Goal: Information Seeking & Learning: Learn about a topic

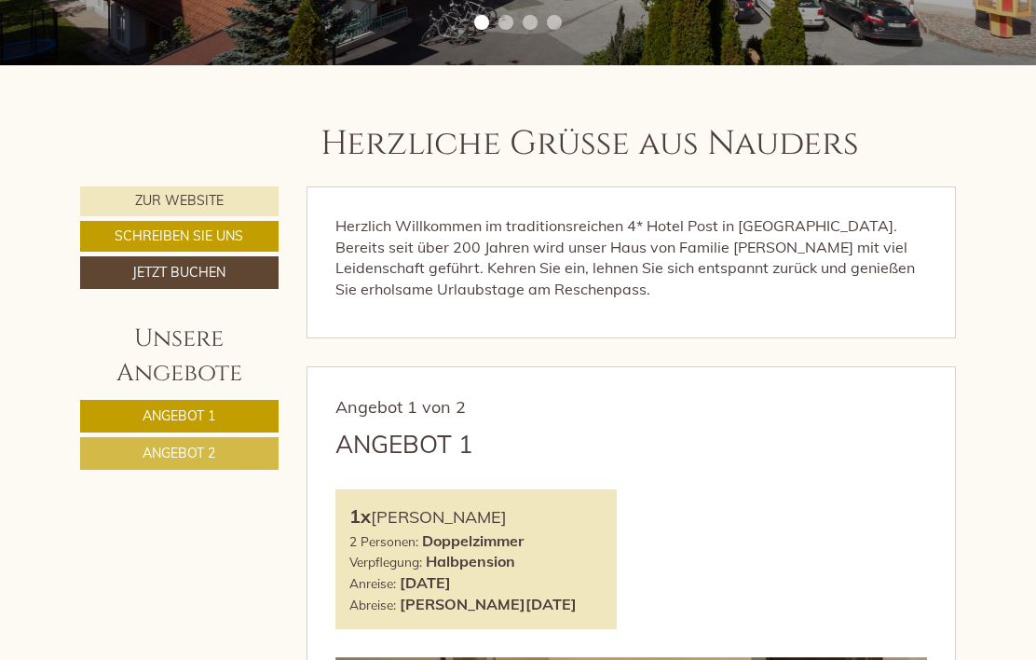
scroll to position [517, 0]
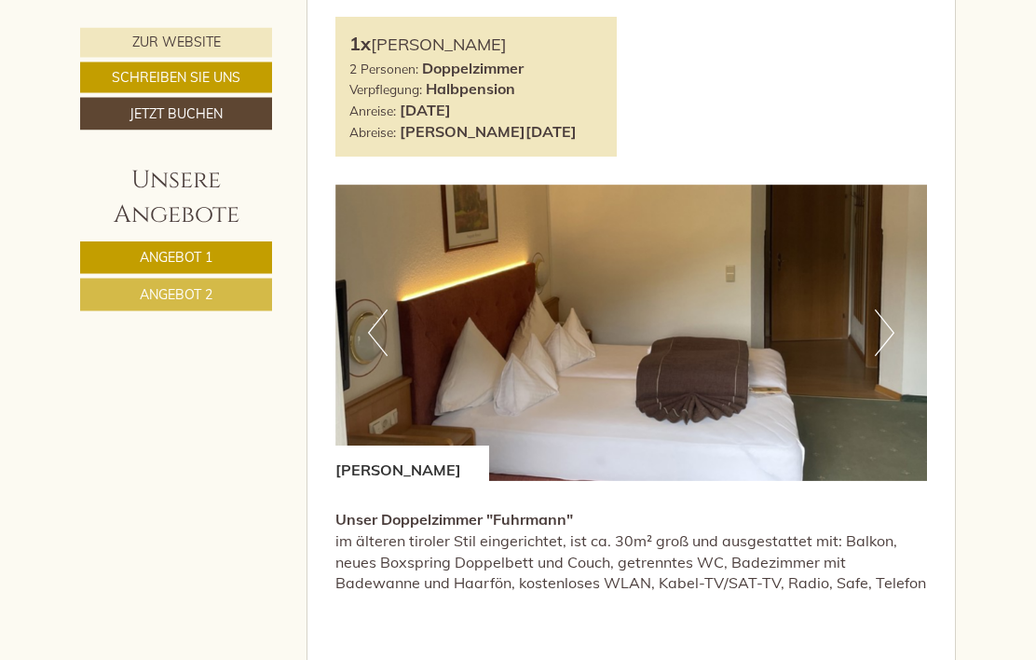
click at [885, 348] on button "Next" at bounding box center [885, 333] width 20 height 47
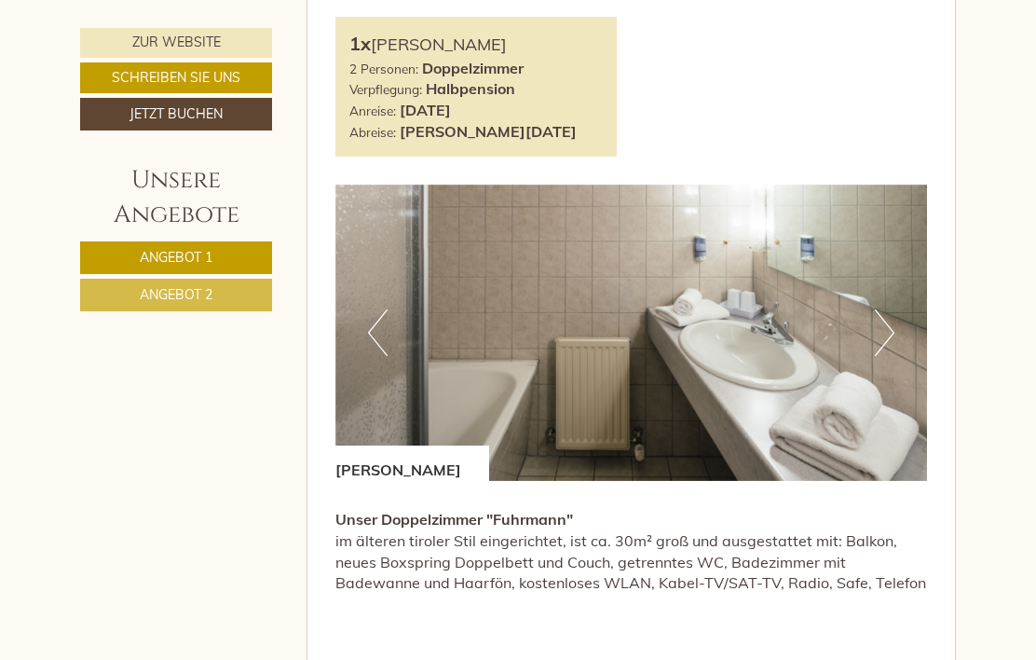
click at [890, 341] on button "Next" at bounding box center [885, 332] width 20 height 47
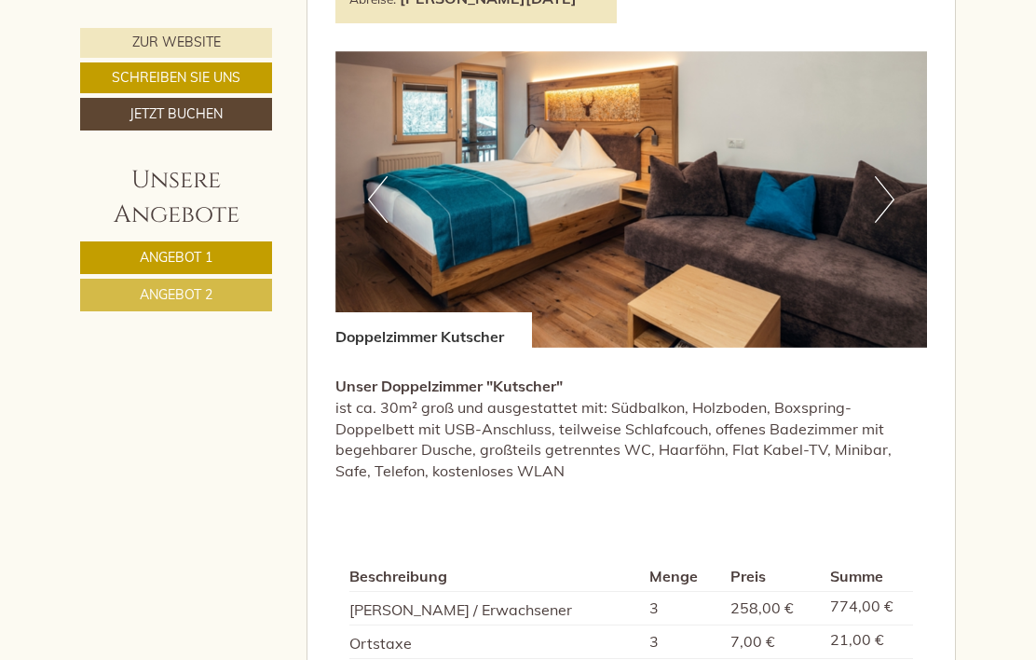
scroll to position [2211, 0]
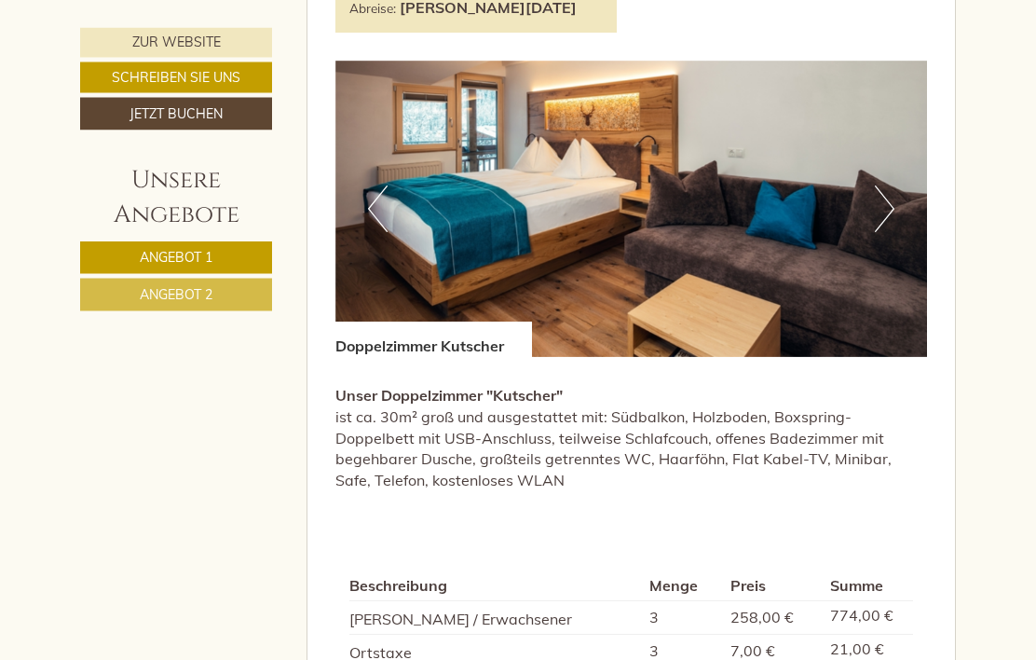
click at [893, 221] on button "Next" at bounding box center [885, 209] width 20 height 47
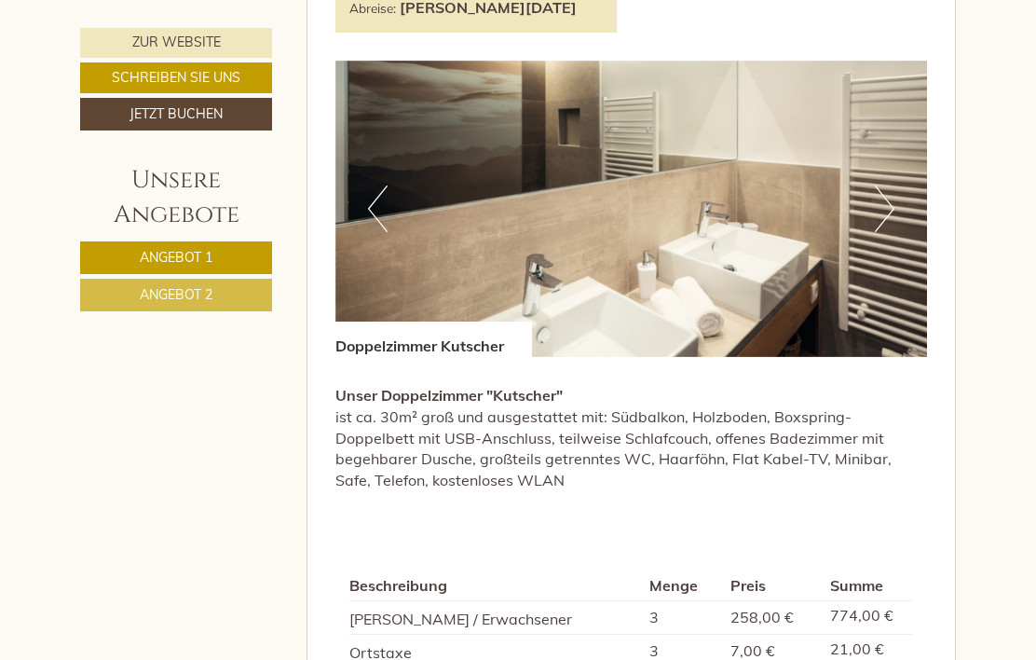
click at [890, 220] on button "Next" at bounding box center [885, 208] width 20 height 47
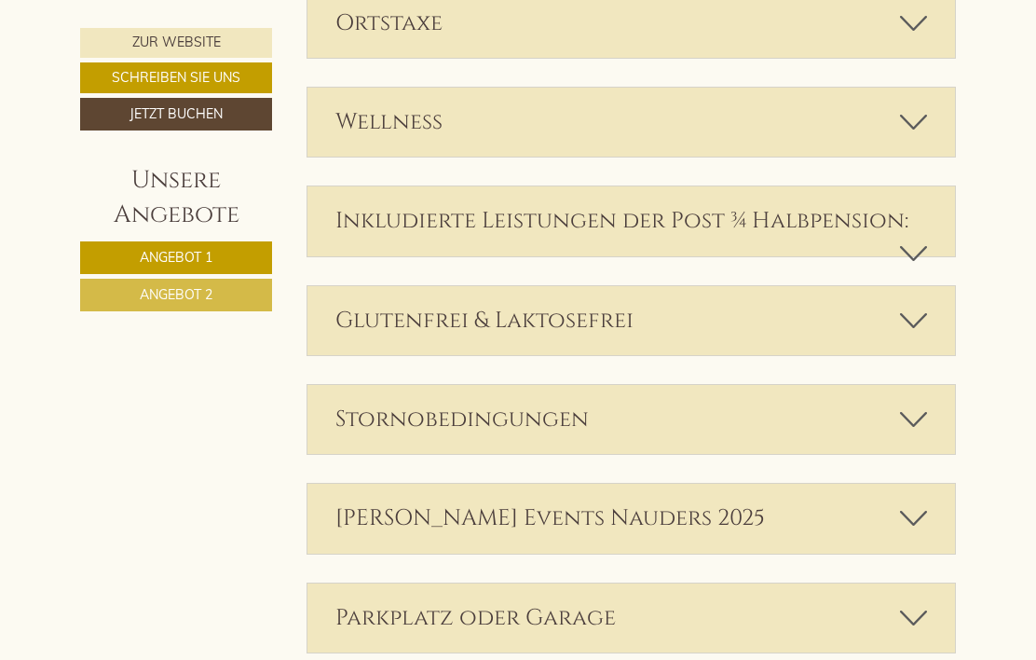
scroll to position [3152, 0]
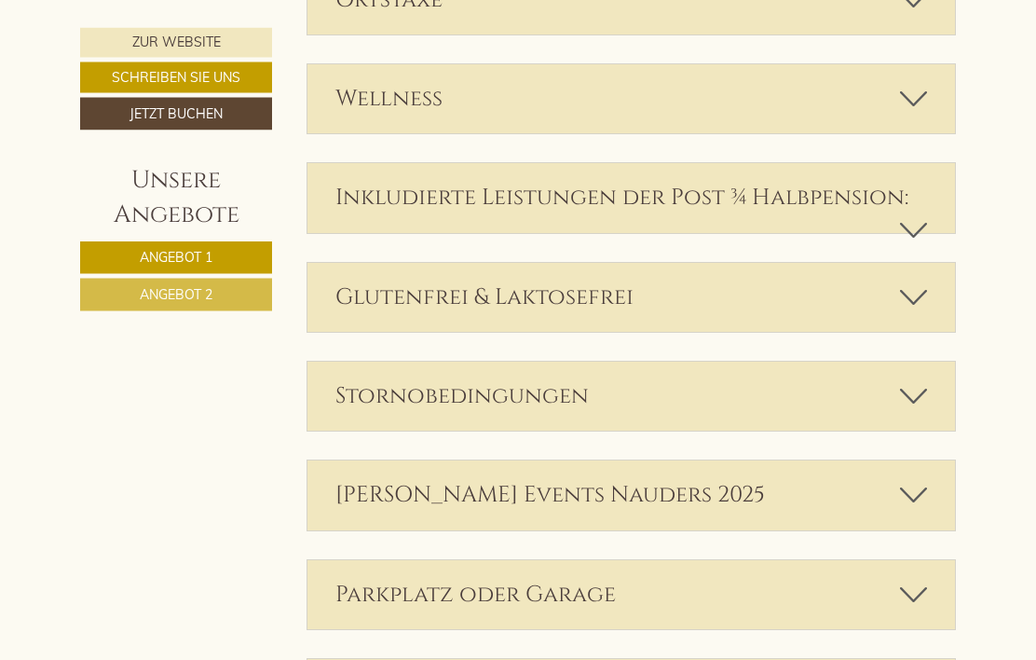
click at [918, 295] on div "Glutenfrei & Laktosefrei" at bounding box center [632, 298] width 649 height 69
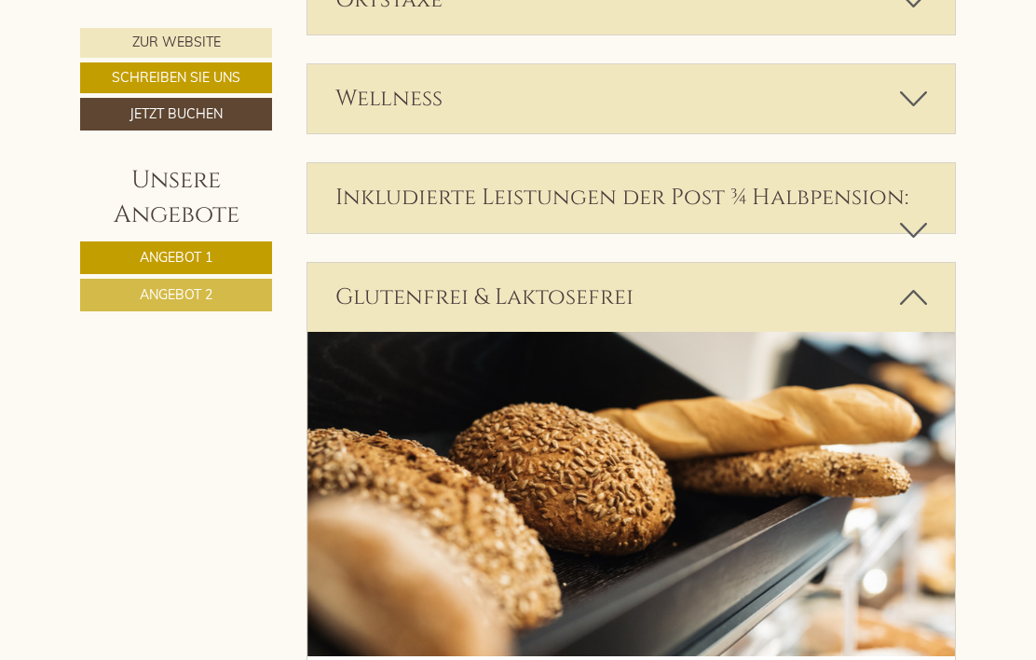
click at [921, 294] on div "Glutenfrei & Laktosefrei" at bounding box center [632, 297] width 649 height 69
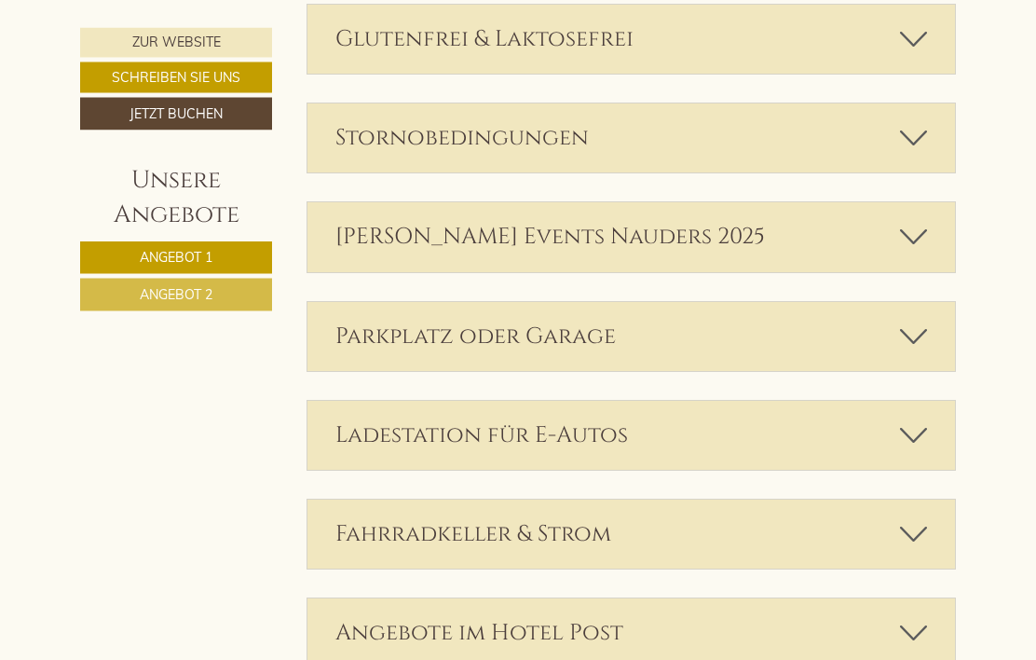
scroll to position [3416, 0]
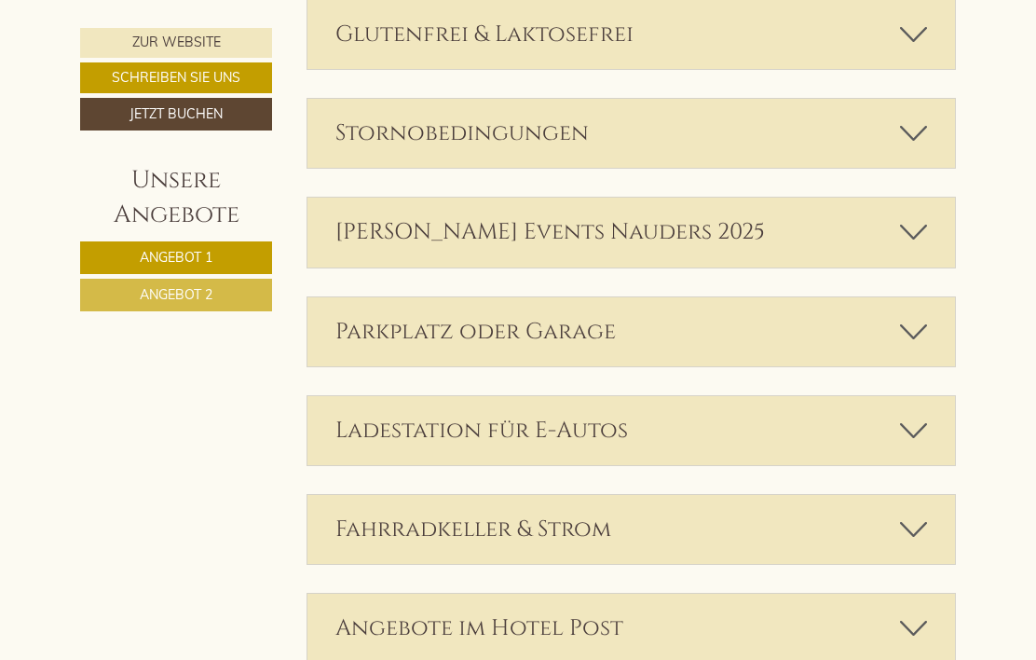
click at [915, 335] on icon at bounding box center [913, 332] width 27 height 32
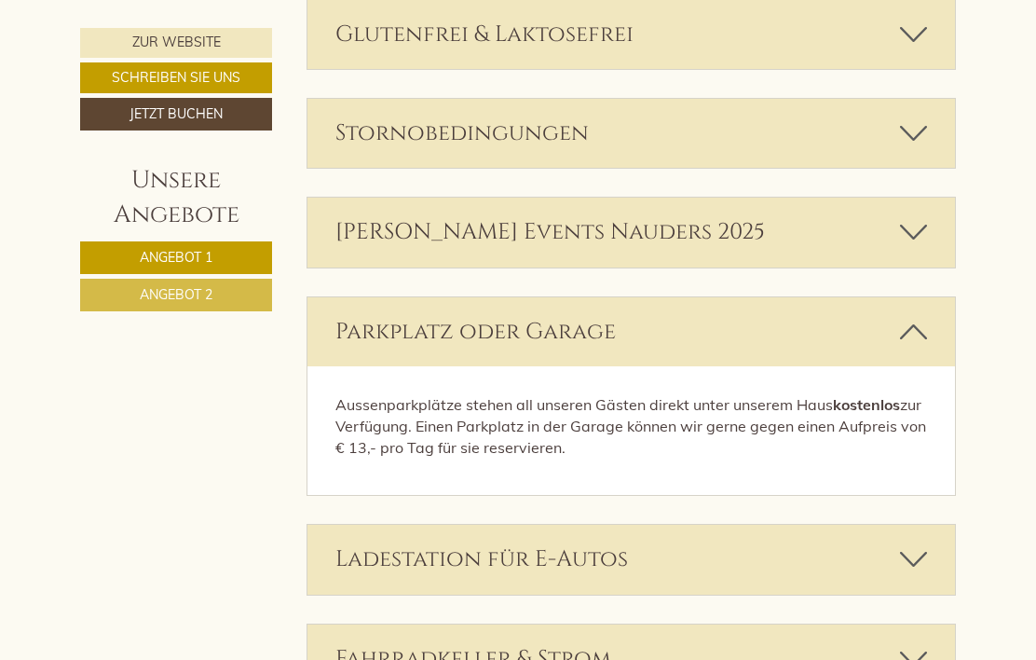
click at [911, 335] on icon at bounding box center [913, 332] width 27 height 32
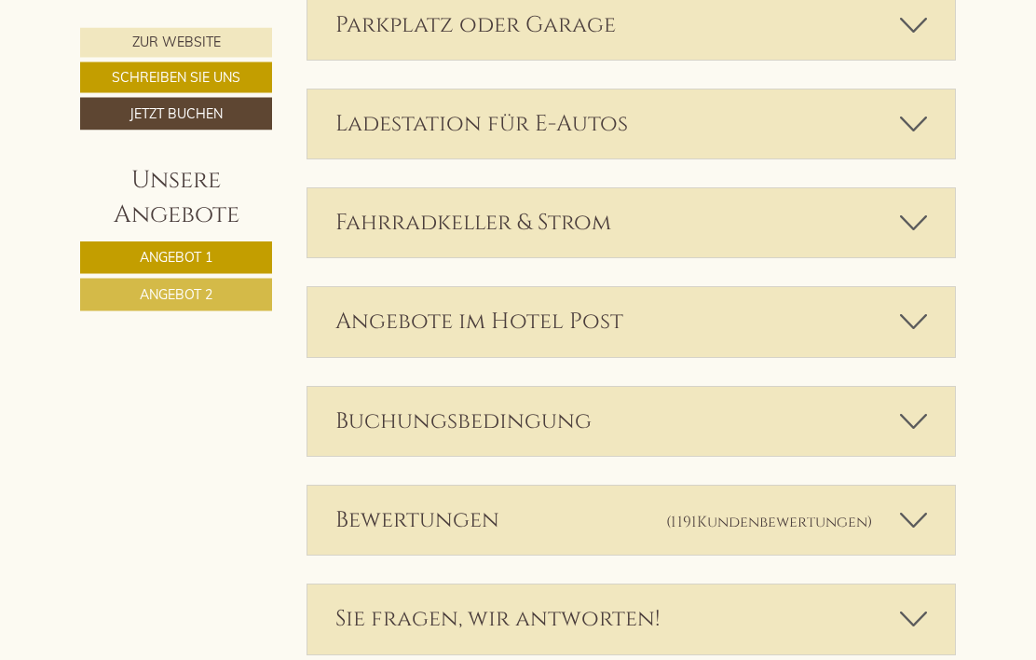
scroll to position [3723, 0]
click at [923, 322] on icon at bounding box center [913, 322] width 27 height 32
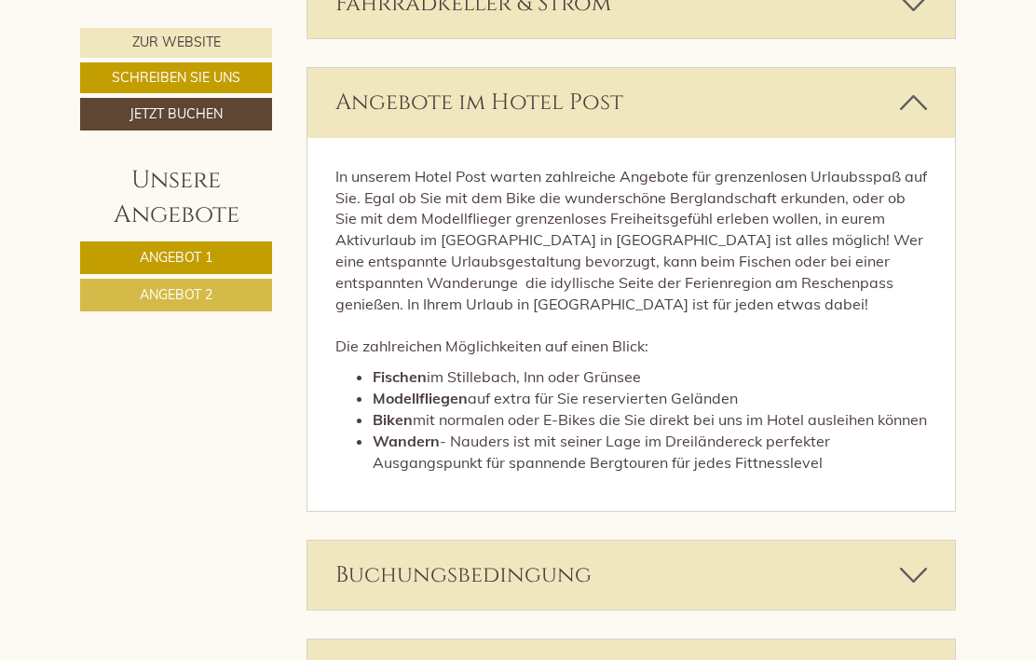
scroll to position [3938, 0]
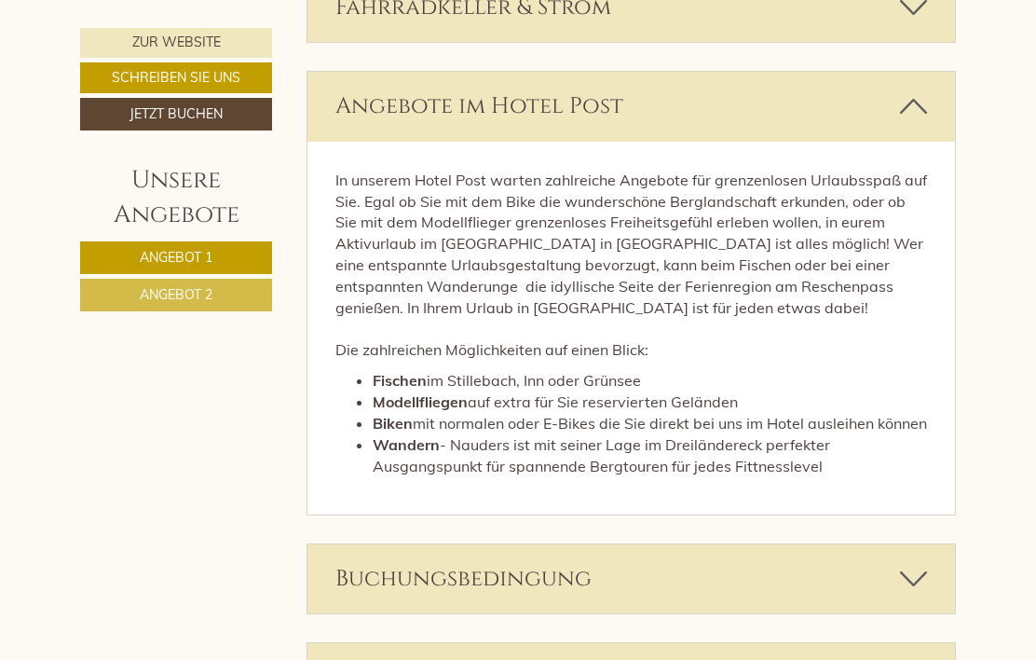
click at [900, 133] on div "Angebote im Hotel Post" at bounding box center [632, 106] width 649 height 69
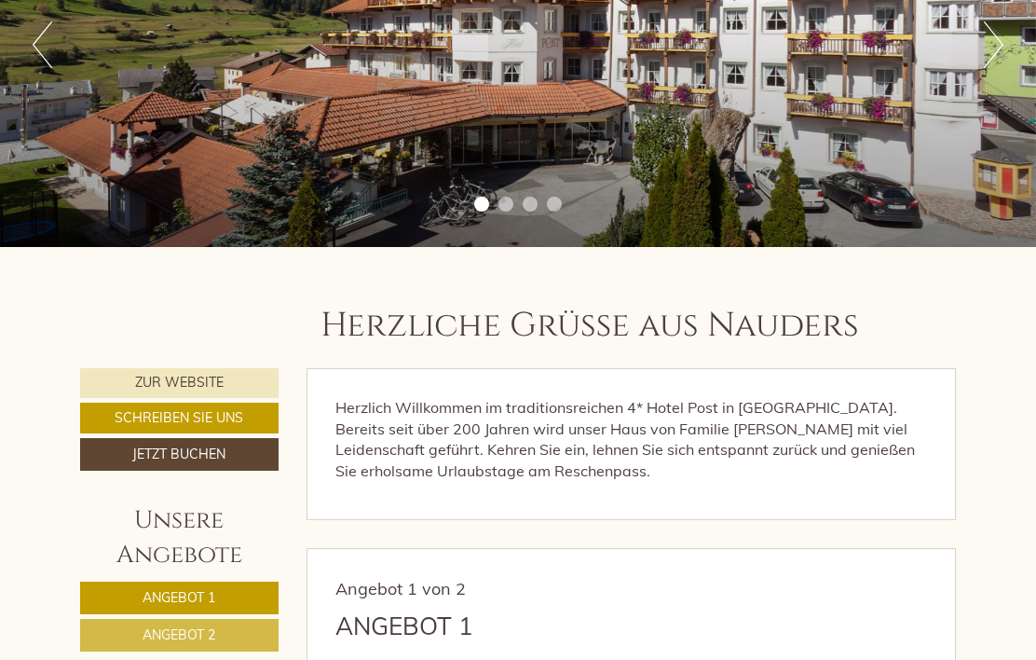
scroll to position [296, 0]
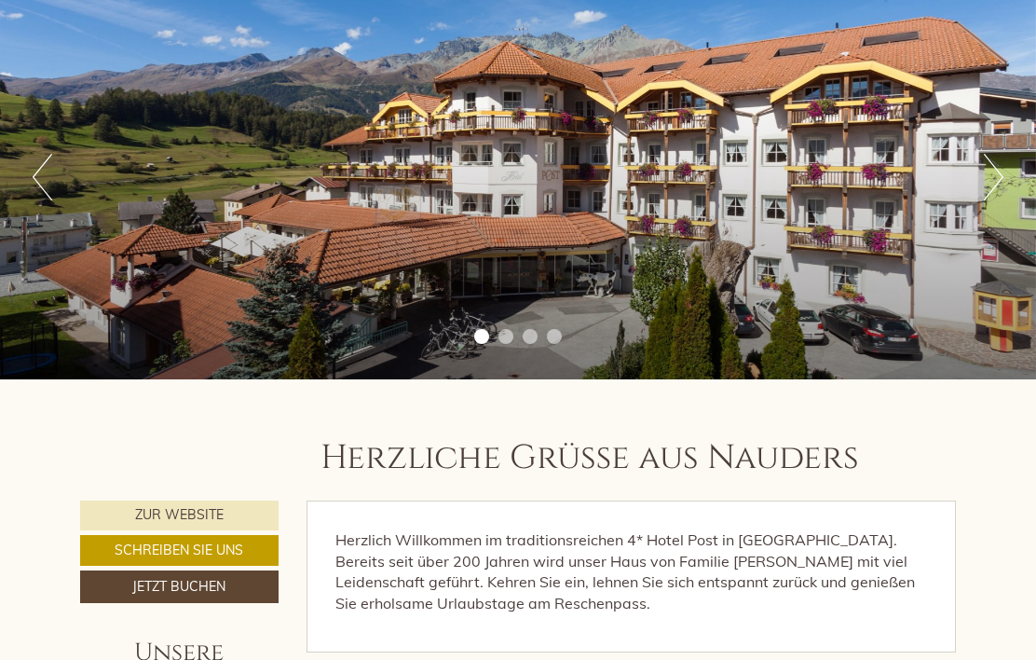
click at [997, 174] on button "Next" at bounding box center [994, 178] width 20 height 47
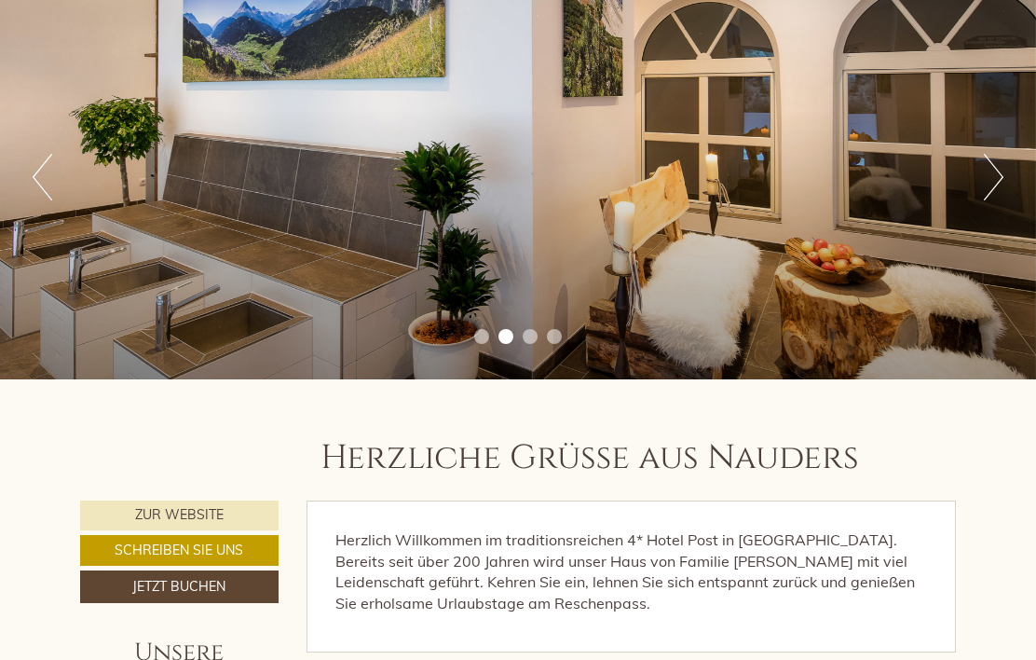
scroll to position [165, 0]
click at [984, 175] on button "Next" at bounding box center [994, 177] width 20 height 47
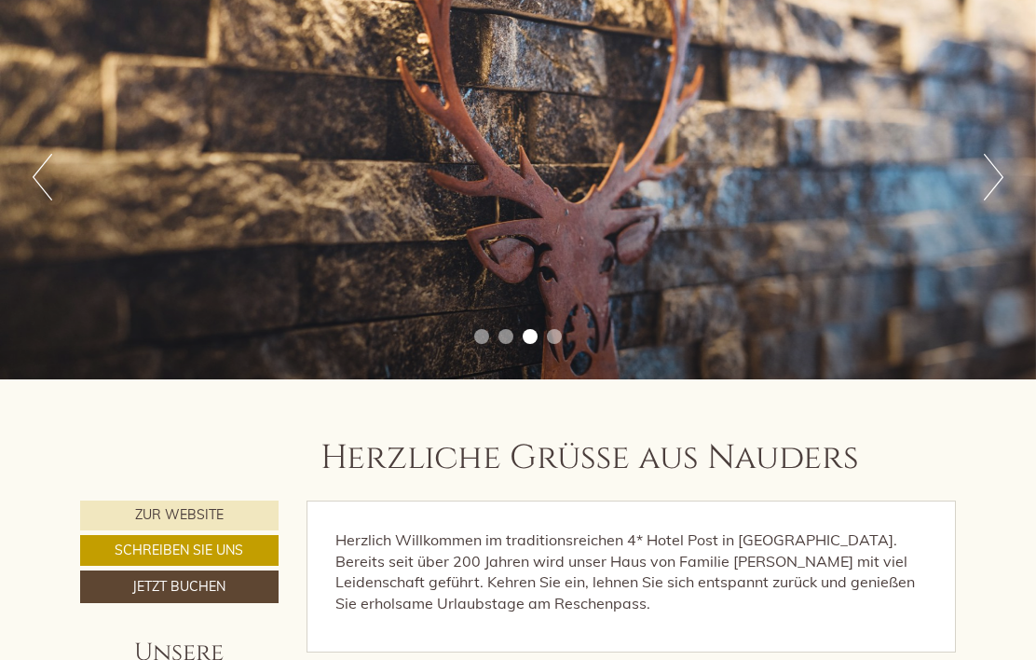
click at [992, 171] on button "Next" at bounding box center [994, 177] width 20 height 47
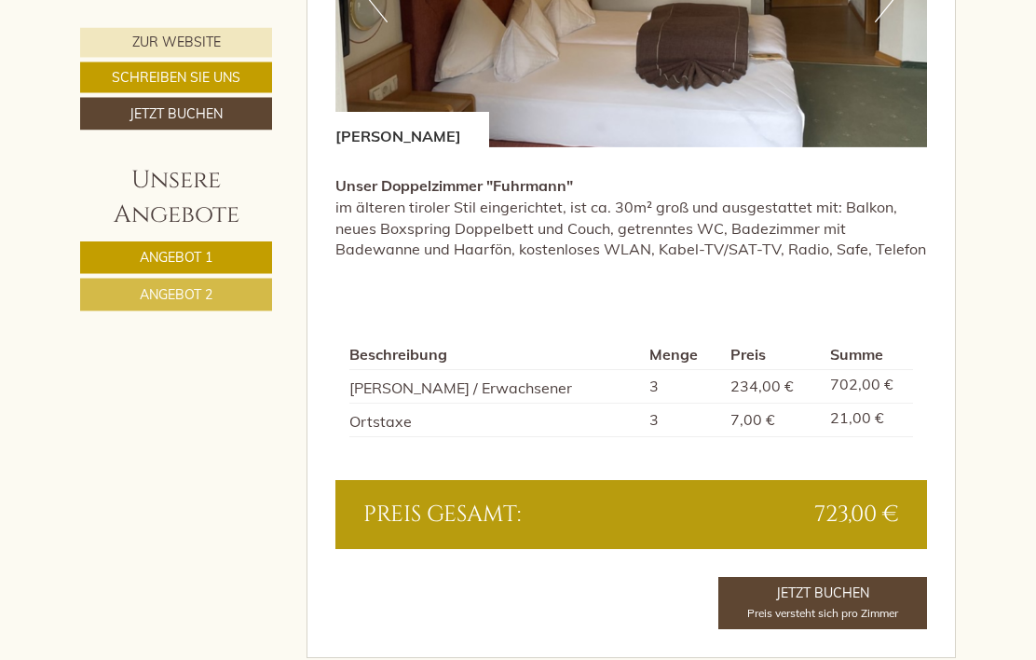
scroll to position [1223, 0]
